Goal: Task Accomplishment & Management: Manage account settings

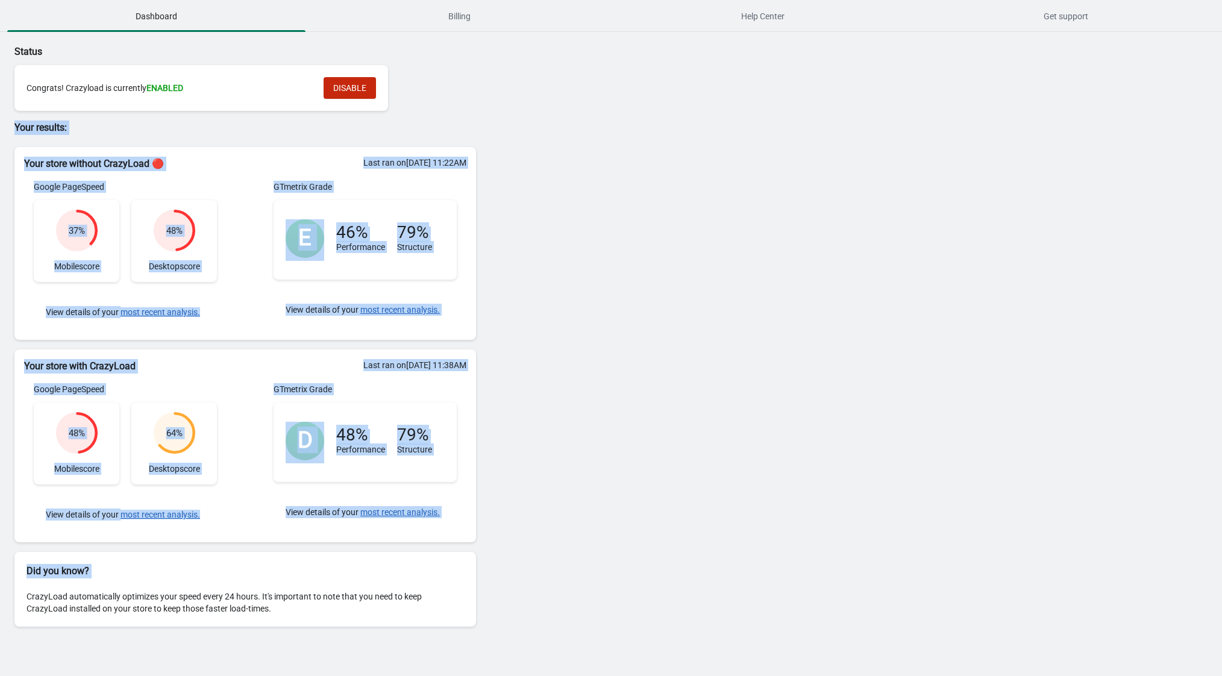
drag, startPoint x: 419, startPoint y: 114, endPoint x: 572, endPoint y: 605, distance: 513.8
click at [571, 605] on div "Status Congrats! Crazyload is currently ENABLED DISABLE Your results: Your stor…" at bounding box center [611, 338] width 1222 height 612
click at [572, 605] on div "Status Congrats! Crazyload is currently ENABLED DISABLE Your results: Your stor…" at bounding box center [611, 338] width 1222 height 612
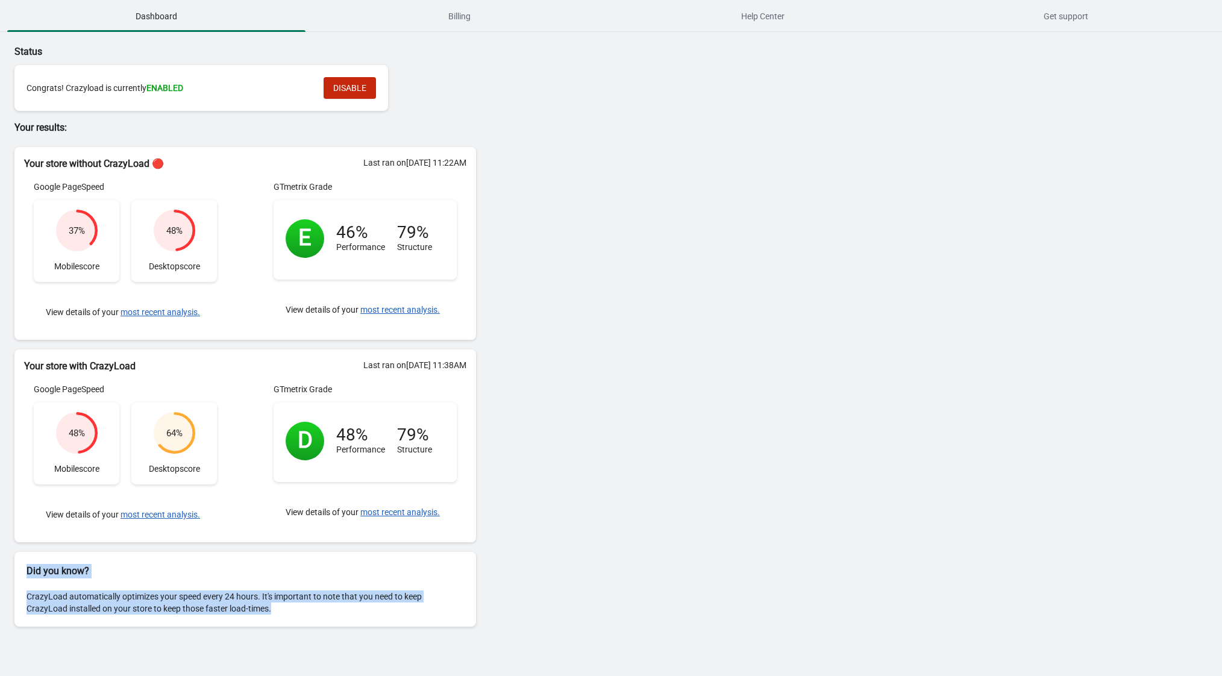
drag, startPoint x: 335, startPoint y: 634, endPoint x: 336, endPoint y: 581, distance: 52.4
click at [336, 582] on div "Did you know? CrazyLoad automatically optimizes your speed every 24 hours. It's…" at bounding box center [245, 589] width 462 height 75
click at [336, 578] on div "Did you know?" at bounding box center [245, 565] width 462 height 27
